Goal: Find specific page/section

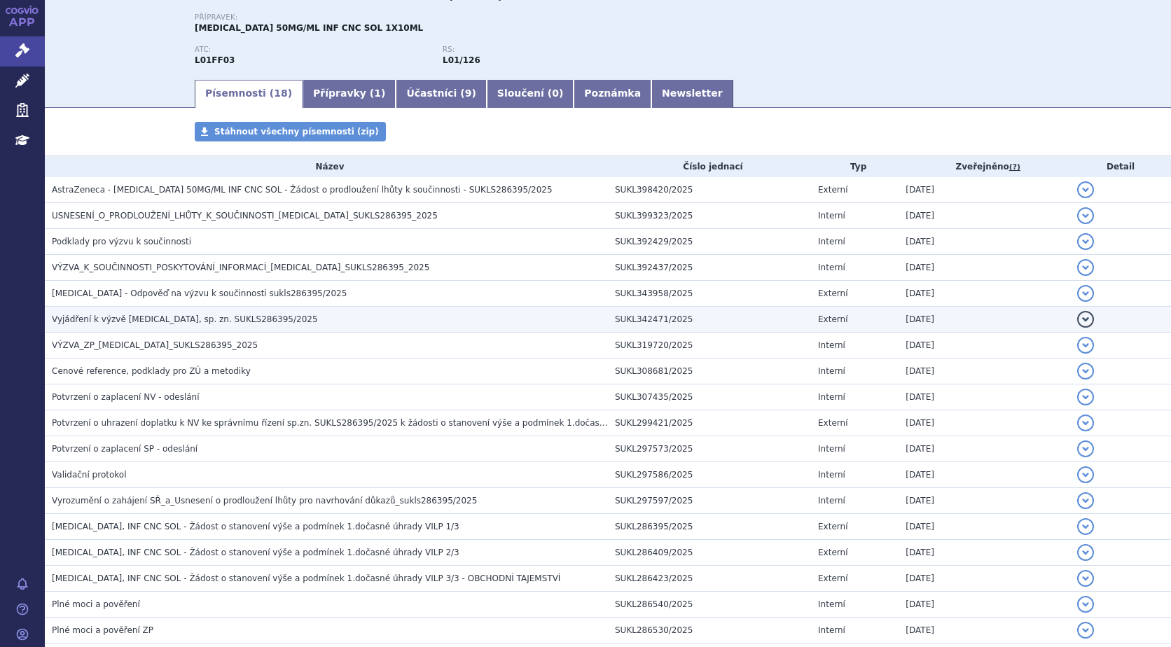
scroll to position [210, 0]
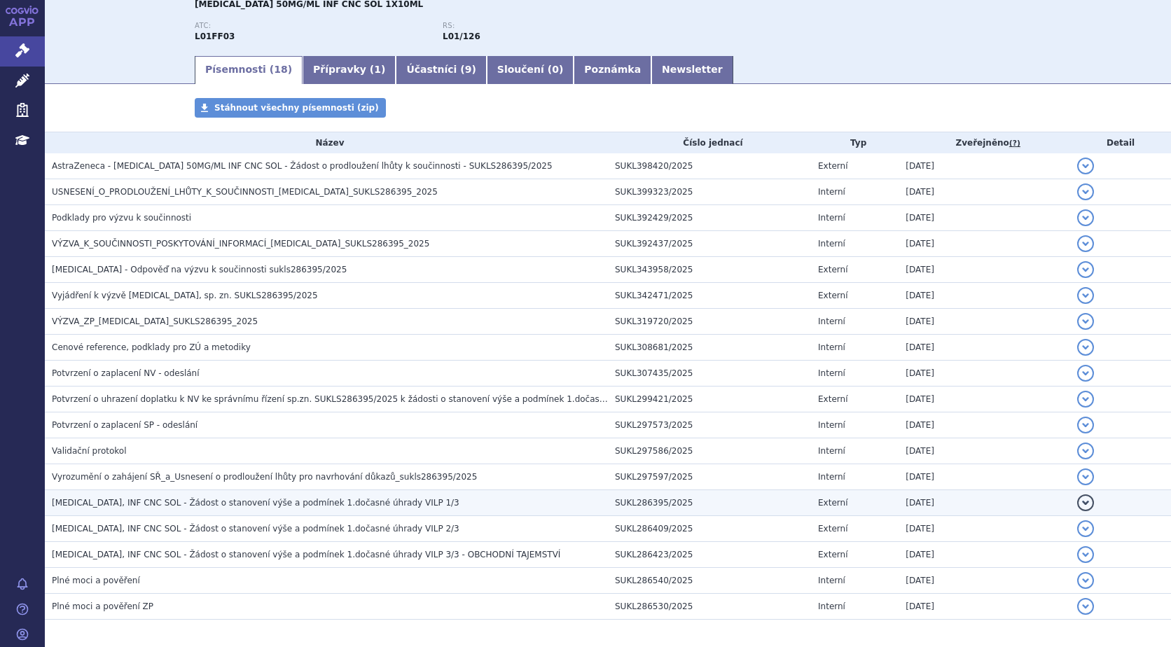
click at [242, 498] on span "[MEDICAL_DATA], INF CNC SOL - Žádost o stanovení výše a podmínek 1.dočasné úhra…" at bounding box center [256, 503] width 408 height 10
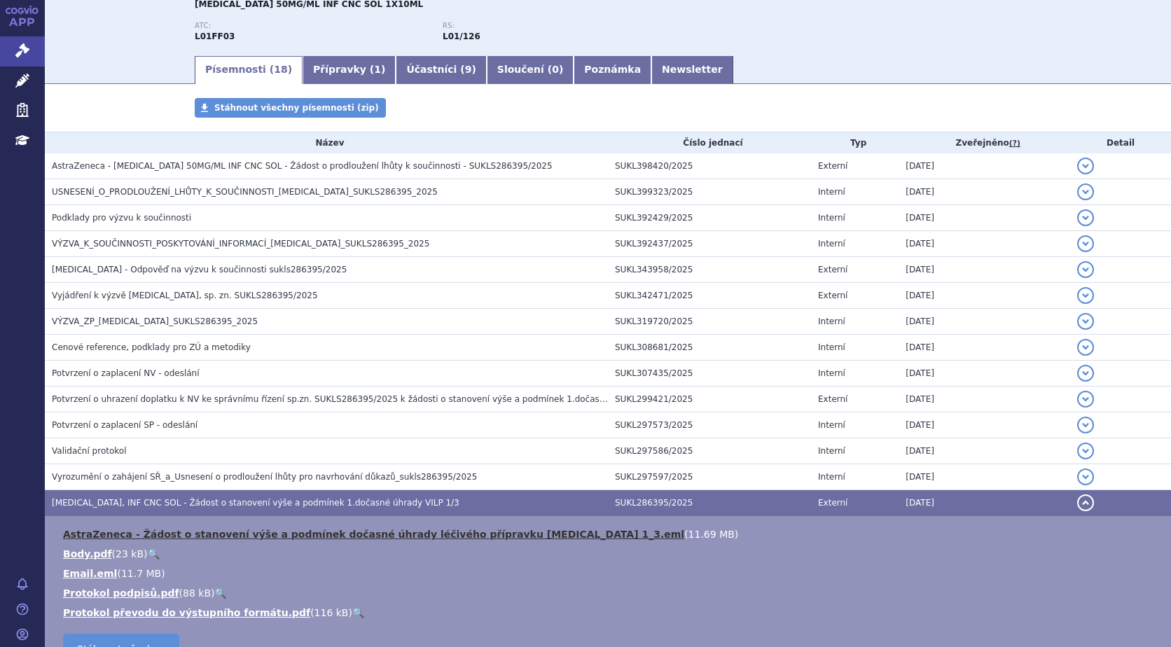
click at [465, 529] on link "AstraZeneca - Žádost o stanovení výše a podmínek dočasné úhrady léčivého přípra…" at bounding box center [373, 534] width 621 height 11
